Goal: Task Accomplishment & Management: Use online tool/utility

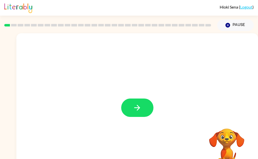
click at [142, 109] on button "button" at bounding box center [137, 108] width 32 height 18
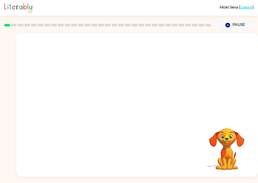
scroll to position [12, 0]
click at [229, 141] on video "Your browser must support playing .mp4 files to use Literably. Please try using…" at bounding box center [227, 146] width 50 height 50
click at [233, 137] on video "Your browser must support playing .mp4 files to use Literably. Please try using…" at bounding box center [227, 146] width 50 height 50
click at [233, 134] on video "Your browser must support playing .mp4 files to use Literably. Please try using…" at bounding box center [227, 146] width 50 height 50
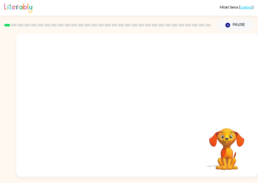
click at [231, 126] on video "Your browser must support playing .mp4 files to use Literably. Please try using…" at bounding box center [227, 146] width 50 height 50
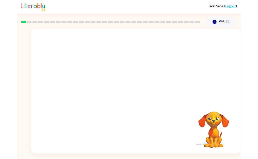
scroll to position [0, 0]
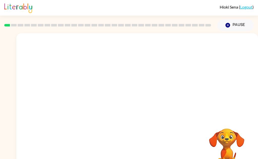
click at [233, 137] on video "Your browser must support playing .mp4 files to use Literably. Please try using…" at bounding box center [227, 146] width 50 height 50
click at [216, 147] on video "Your browser must support playing .mp4 files to use Literably. Please try using…" at bounding box center [227, 146] width 50 height 50
click at [229, 137] on video "Your browser must support playing .mp4 files to use Literably. Please try using…" at bounding box center [227, 146] width 50 height 50
click at [233, 133] on video "Your browser must support playing .mp4 files to use Literably. Please try using…" at bounding box center [227, 146] width 50 height 50
click at [230, 137] on video "Your browser must support playing .mp4 files to use Literably. Please try using…" at bounding box center [227, 146] width 50 height 50
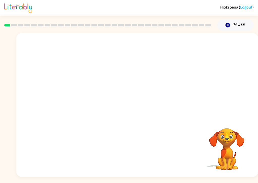
scroll to position [12, 0]
click at [238, 132] on video "Your browser must support playing .mp4 files to use Literably. Please try using…" at bounding box center [227, 146] width 50 height 50
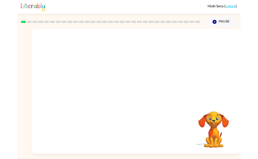
scroll to position [0, 0]
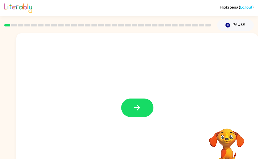
click at [142, 106] on button "button" at bounding box center [137, 108] width 32 height 18
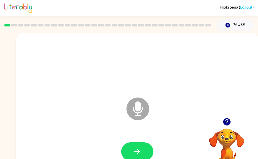
click at [143, 156] on button "button" at bounding box center [137, 151] width 32 height 18
click at [145, 152] on button "button" at bounding box center [137, 151] width 32 height 18
click at [142, 152] on button "button" at bounding box center [137, 151] width 32 height 18
click at [144, 152] on button "button" at bounding box center [137, 151] width 32 height 18
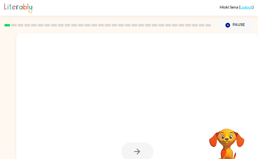
click at [140, 155] on div at bounding box center [137, 151] width 32 height 18
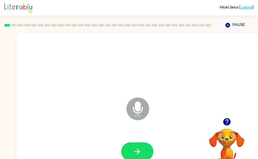
click at [142, 156] on button "button" at bounding box center [137, 151] width 32 height 18
click at [137, 152] on icon "button" at bounding box center [137, 151] width 9 height 9
click at [145, 155] on button "button" at bounding box center [137, 151] width 32 height 18
click at [129, 149] on button "button" at bounding box center [137, 151] width 32 height 18
click at [142, 151] on button "button" at bounding box center [137, 151] width 32 height 18
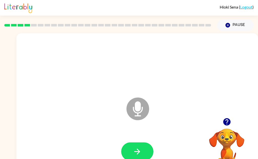
click at [141, 156] on button "button" at bounding box center [137, 151] width 32 height 18
click at [140, 150] on icon "button" at bounding box center [137, 151] width 9 height 9
click at [138, 155] on icon "button" at bounding box center [137, 151] width 9 height 9
click at [144, 150] on button "button" at bounding box center [137, 151] width 32 height 18
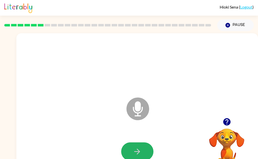
click at [139, 151] on icon "button" at bounding box center [137, 152] width 6 height 6
click at [143, 154] on button "button" at bounding box center [137, 151] width 32 height 18
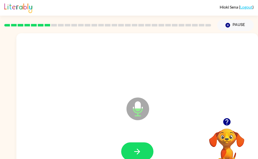
click at [146, 148] on button "button" at bounding box center [137, 151] width 32 height 18
click at [139, 151] on icon "button" at bounding box center [137, 152] width 6 height 6
click at [143, 151] on button "button" at bounding box center [137, 151] width 32 height 18
click at [138, 150] on icon "button" at bounding box center [137, 152] width 6 height 6
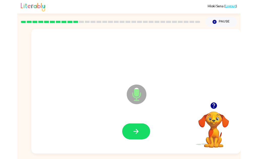
scroll to position [3, 0]
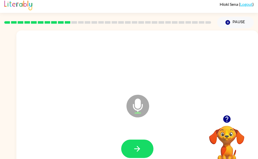
click at [144, 150] on button "button" at bounding box center [137, 149] width 32 height 18
click at [143, 148] on button "button" at bounding box center [137, 149] width 32 height 18
click at [130, 154] on button "button" at bounding box center [137, 149] width 32 height 18
click at [136, 149] on icon "button" at bounding box center [137, 148] width 9 height 9
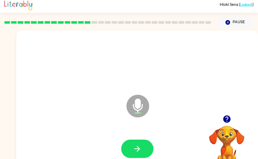
click at [137, 140] on button "button" at bounding box center [137, 149] width 32 height 18
click at [140, 143] on div at bounding box center [137, 149] width 32 height 18
click at [130, 155] on button "button" at bounding box center [137, 149] width 32 height 18
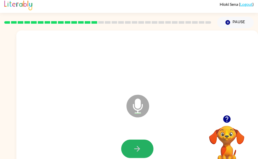
click at [138, 155] on button "button" at bounding box center [137, 149] width 32 height 18
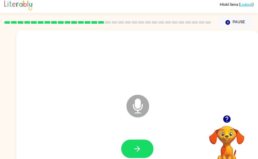
click at [139, 154] on button "button" at bounding box center [137, 149] width 32 height 18
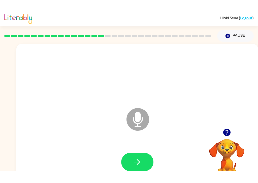
scroll to position [1, 0]
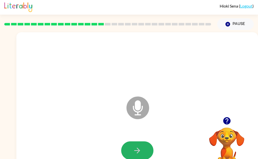
click at [137, 152] on icon "button" at bounding box center [137, 150] width 9 height 9
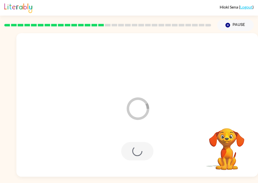
scroll to position [0, 0]
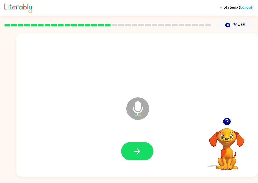
click at [141, 159] on button "button" at bounding box center [137, 151] width 32 height 18
click at [139, 159] on button "button" at bounding box center [137, 151] width 32 height 18
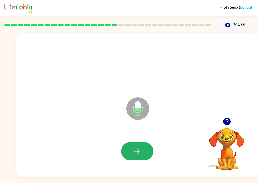
click at [138, 152] on icon "button" at bounding box center [137, 151] width 9 height 9
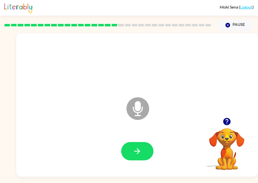
click at [139, 156] on icon "button" at bounding box center [137, 151] width 9 height 9
click at [133, 158] on button "button" at bounding box center [137, 151] width 32 height 18
click at [140, 159] on div at bounding box center [137, 151] width 232 height 41
click at [146, 159] on button "button" at bounding box center [137, 151] width 32 height 18
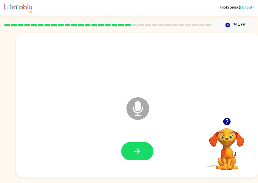
click at [140, 153] on icon "button" at bounding box center [137, 151] width 9 height 9
click at [135, 149] on icon "button" at bounding box center [137, 151] width 9 height 9
click at [139, 154] on icon "button" at bounding box center [137, 151] width 9 height 9
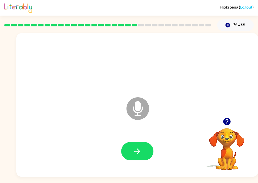
click at [141, 159] on button "button" at bounding box center [137, 151] width 32 height 18
click at [132, 154] on button "button" at bounding box center [137, 151] width 32 height 18
click at [137, 158] on button "button" at bounding box center [137, 151] width 32 height 18
click at [43, 55] on div at bounding box center [137, 63] width 232 height 41
click at [129, 159] on button "button" at bounding box center [137, 151] width 32 height 18
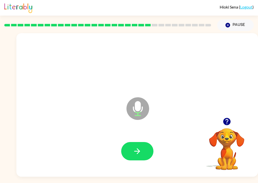
click at [138, 159] on button "button" at bounding box center [137, 151] width 32 height 18
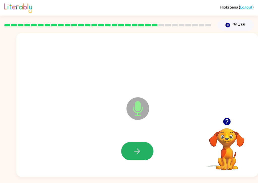
click at [139, 156] on icon "button" at bounding box center [137, 151] width 9 height 9
click at [132, 159] on button "button" at bounding box center [137, 151] width 32 height 18
click at [126, 155] on button "button" at bounding box center [137, 151] width 32 height 18
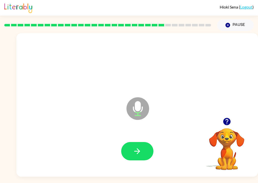
click at [128, 150] on button "button" at bounding box center [137, 151] width 32 height 18
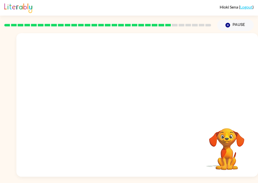
scroll to position [12, 0]
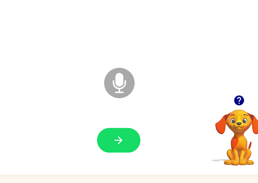
click at [231, 117] on icon "button" at bounding box center [226, 121] width 9 height 9
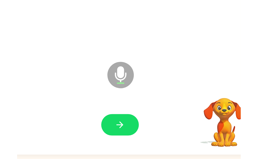
scroll to position [17, 0]
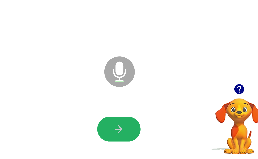
click at [137, 136] on icon "button" at bounding box center [137, 134] width 9 height 9
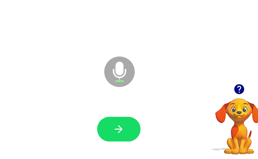
click at [143, 137] on button "button" at bounding box center [137, 134] width 32 height 18
click at [136, 135] on icon "button" at bounding box center [137, 134] width 9 height 9
click at [136, 140] on button "button" at bounding box center [137, 134] width 32 height 18
click at [139, 139] on button "button" at bounding box center [137, 134] width 32 height 18
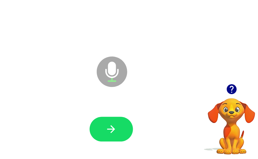
click at [140, 135] on icon "button" at bounding box center [137, 134] width 9 height 9
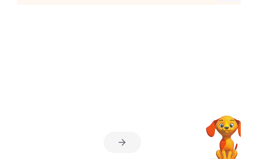
scroll to position [12, 0]
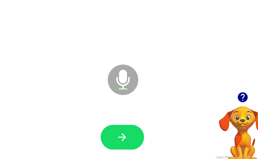
click at [136, 143] on icon "button" at bounding box center [137, 139] width 9 height 9
click at [138, 144] on button "button" at bounding box center [137, 139] width 32 height 18
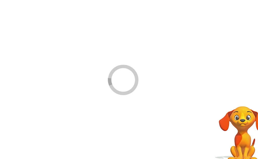
click at [154, 139] on div at bounding box center [137, 139] width 232 height 41
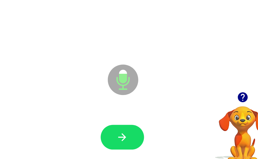
click at [143, 147] on button "button" at bounding box center [137, 139] width 32 height 18
click at [142, 145] on button "button" at bounding box center [137, 139] width 32 height 18
click at [138, 147] on button "button" at bounding box center [137, 139] width 32 height 18
click at [140, 135] on icon "button" at bounding box center [137, 139] width 9 height 9
click at [137, 143] on icon "button" at bounding box center [137, 139] width 9 height 9
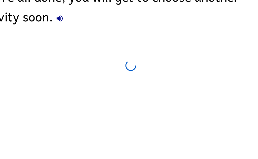
scroll to position [3, 0]
